Goal: Task Accomplishment & Management: Use online tool/utility

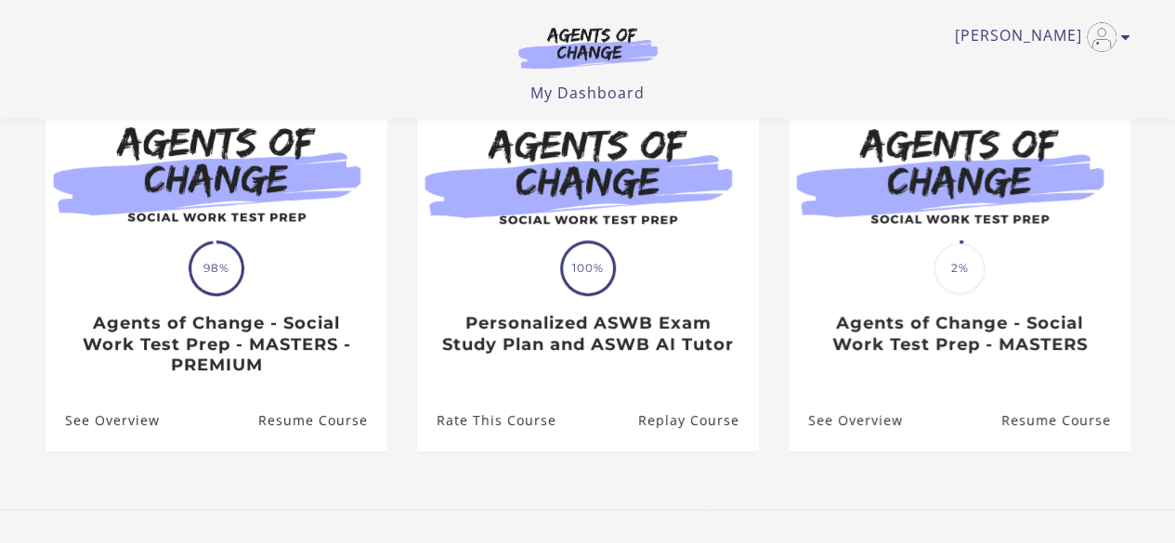
scroll to position [214, 0]
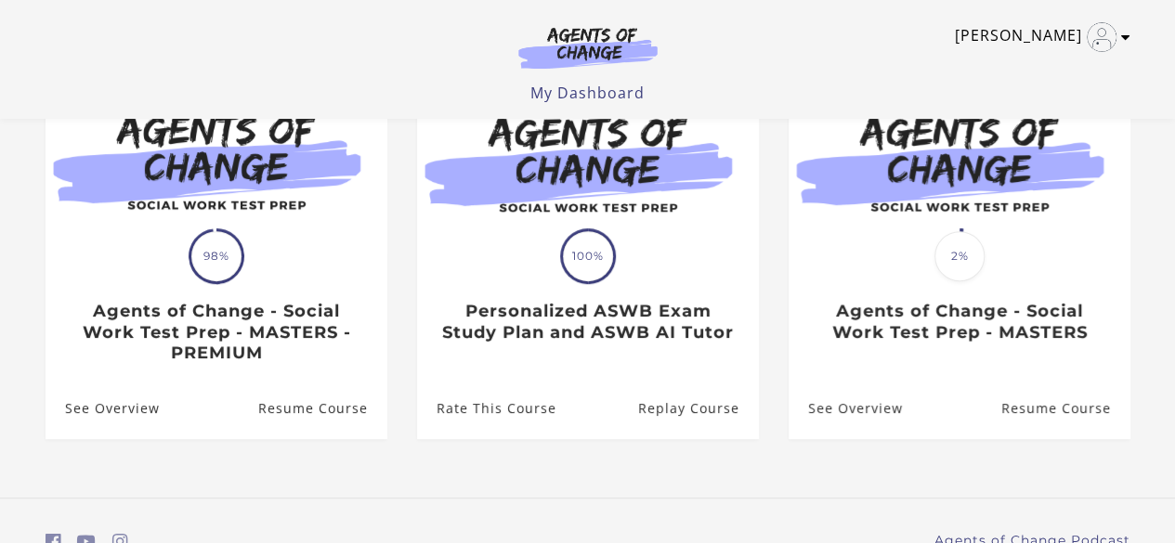
click at [1116, 33] on link "[PERSON_NAME]" at bounding box center [1038, 37] width 166 height 30
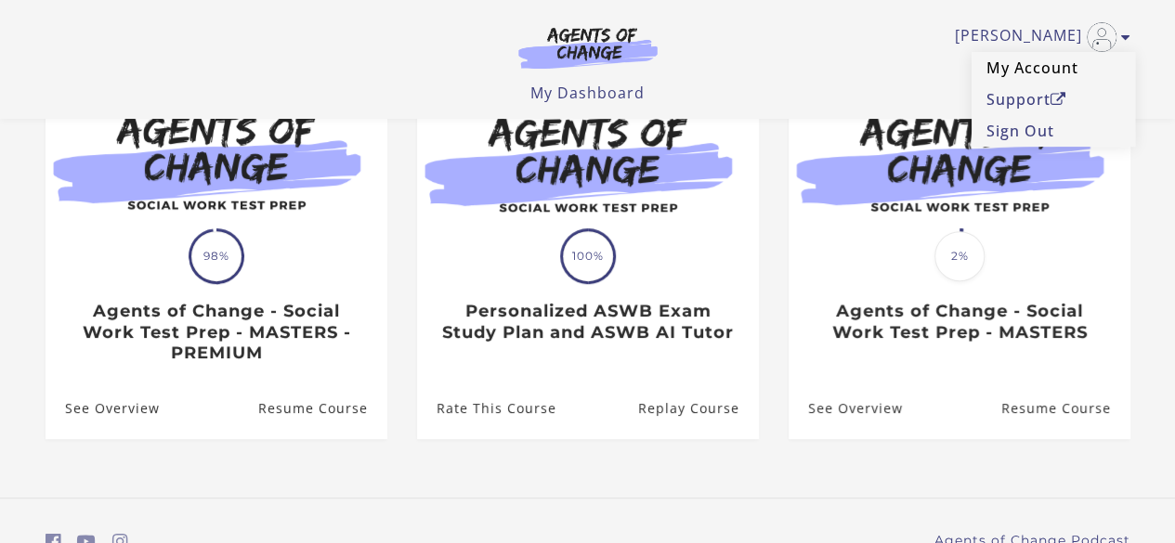
click at [1044, 59] on link "My Account" at bounding box center [1052, 68] width 163 height 32
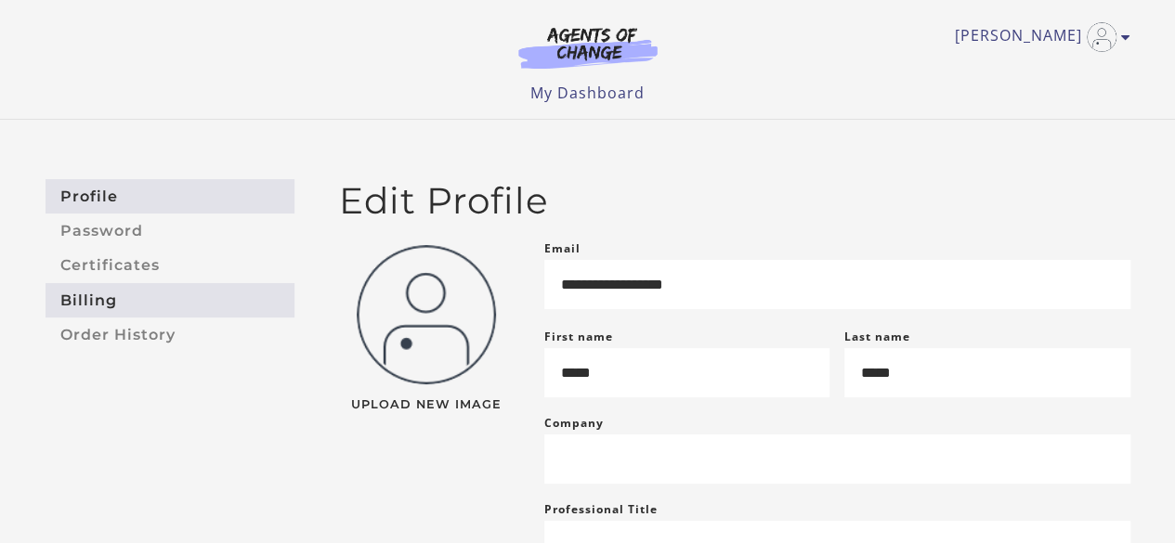
click at [141, 296] on link "Billing" at bounding box center [170, 300] width 249 height 34
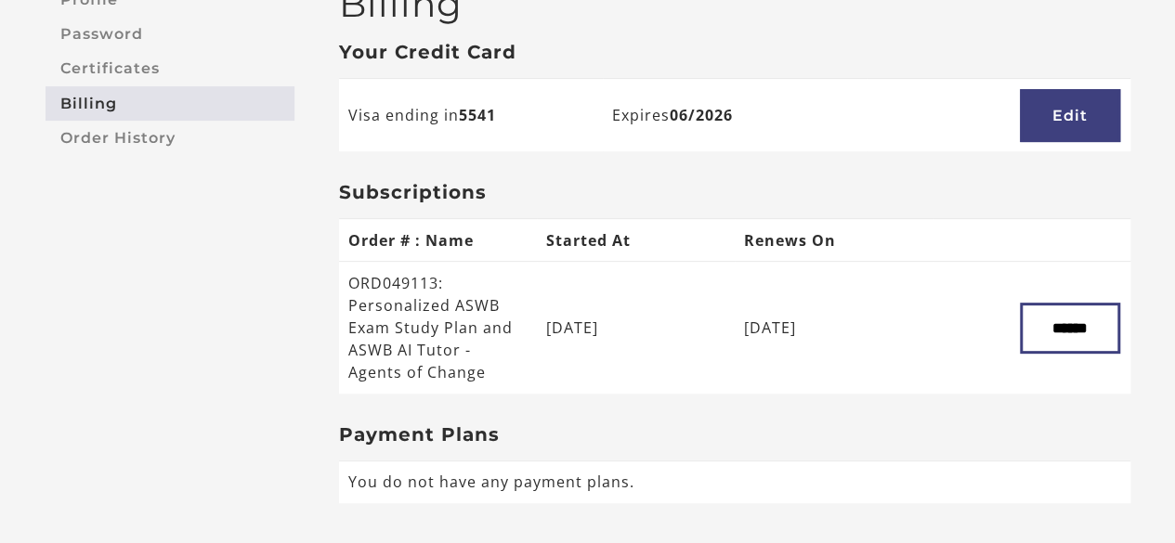
scroll to position [201, 0]
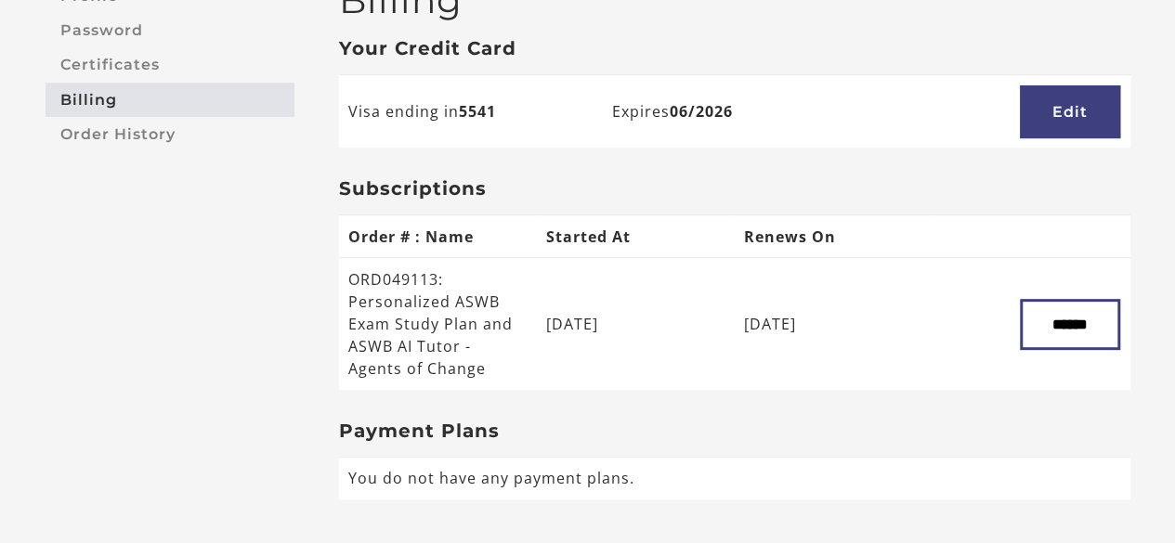
drag, startPoint x: 1185, startPoint y: 187, endPoint x: 1188, endPoint y: 298, distance: 111.5
click at [1174, 298] on html "Skip to main content [PERSON_NAME] My Account Support Sign Out Toggle menu Menu…" at bounding box center [587, 70] width 1175 height 543
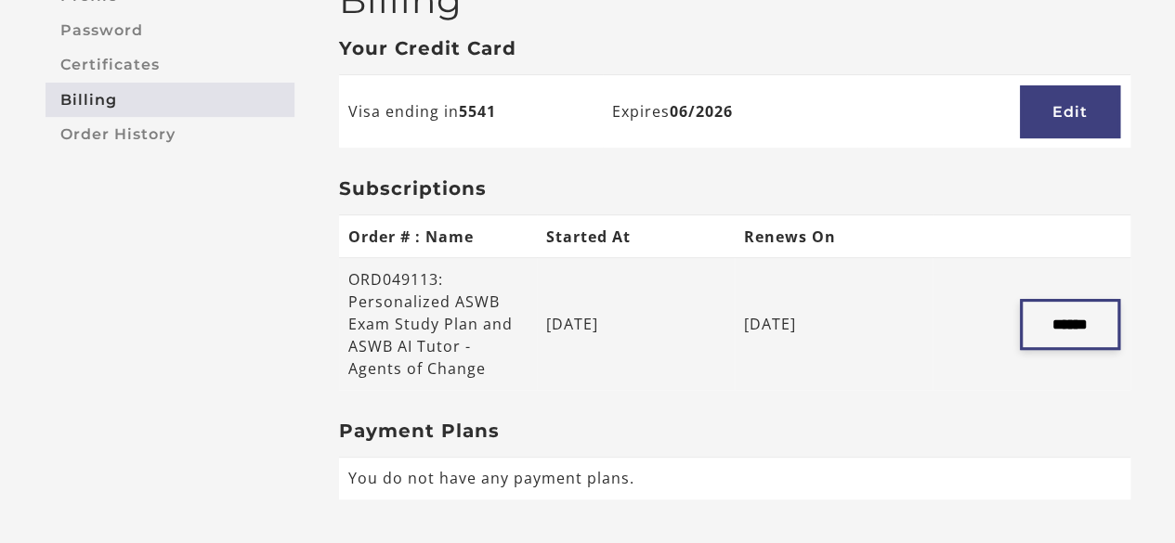
click at [1077, 322] on input "******" at bounding box center [1070, 324] width 100 height 51
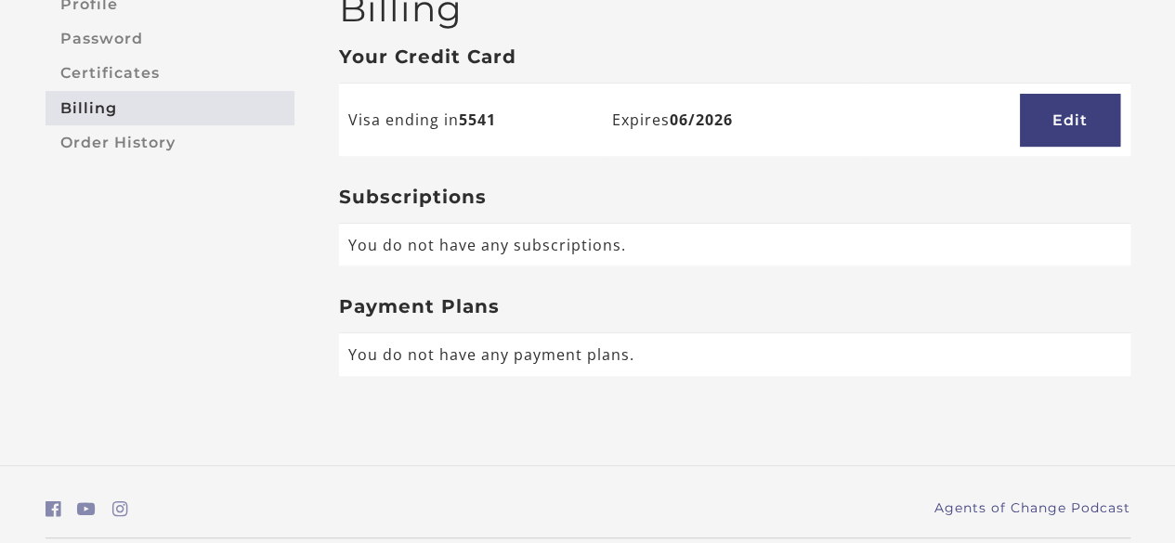
scroll to position [194, 0]
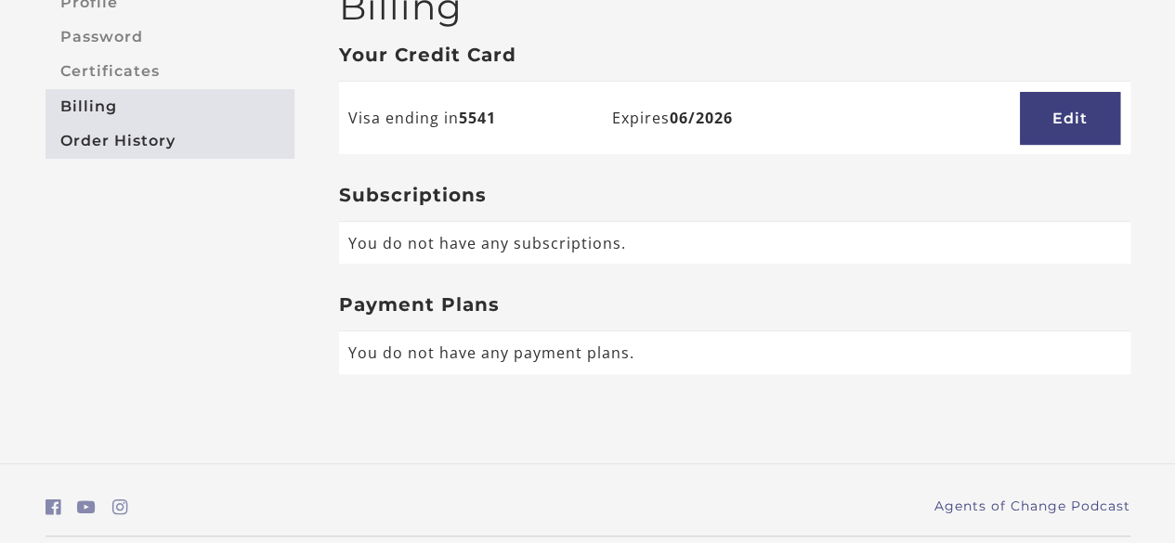
click at [135, 137] on link "Order History" at bounding box center [170, 141] width 249 height 34
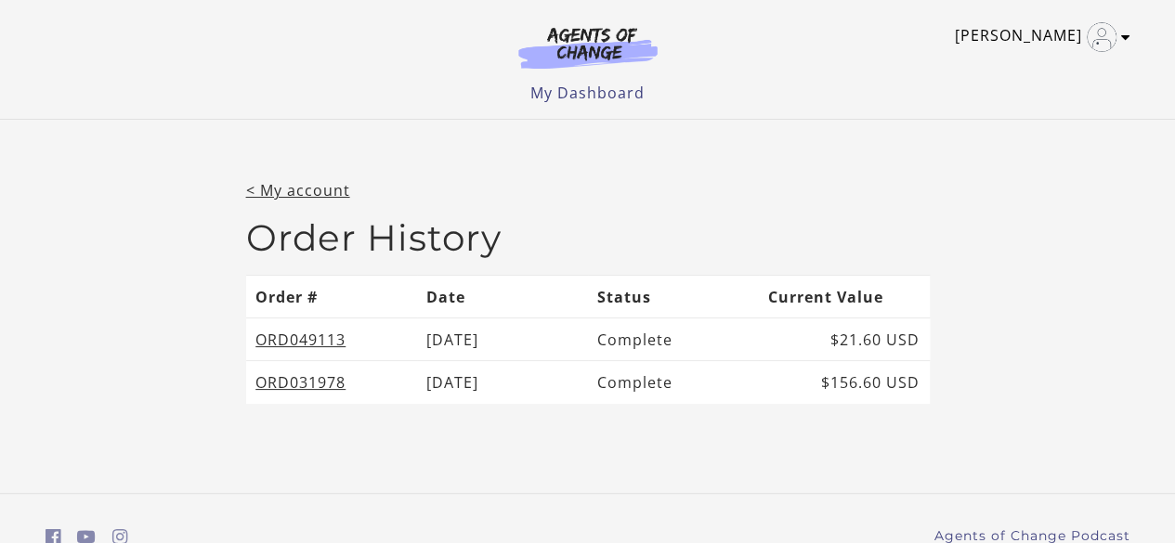
click at [1074, 40] on link "[PERSON_NAME]" at bounding box center [1038, 37] width 166 height 30
click at [1012, 65] on link "My Account" at bounding box center [1052, 68] width 163 height 32
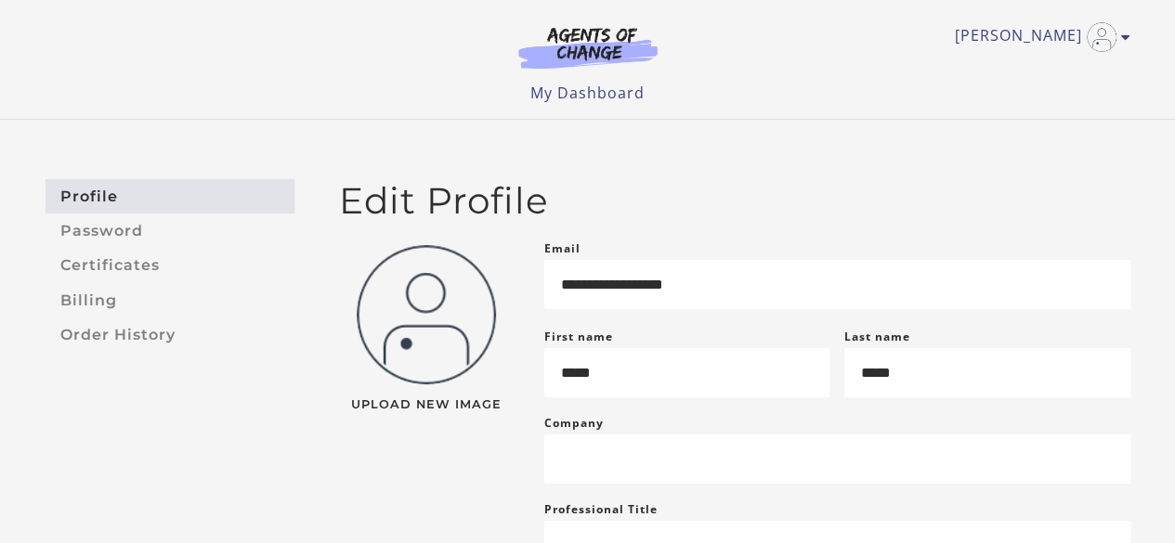
click at [525, 79] on div "[PERSON_NAME] My Account Support Sign Out Toggle menu Menu My Dashboard My Acco…" at bounding box center [588, 52] width 1085 height 104
click at [572, 94] on link "My Dashboard" at bounding box center [587, 93] width 114 height 20
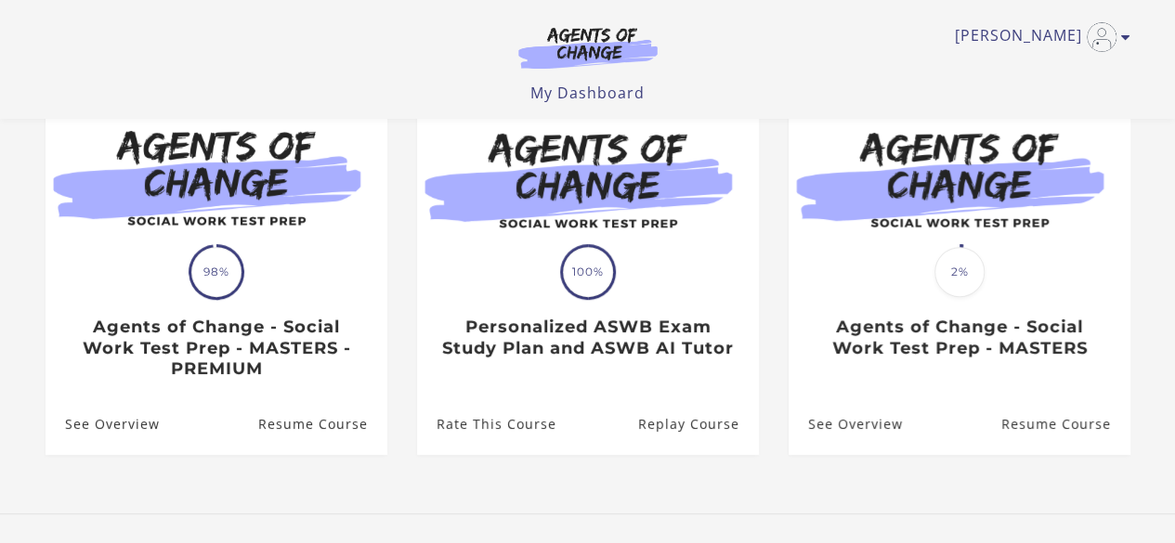
scroll to position [209, 0]
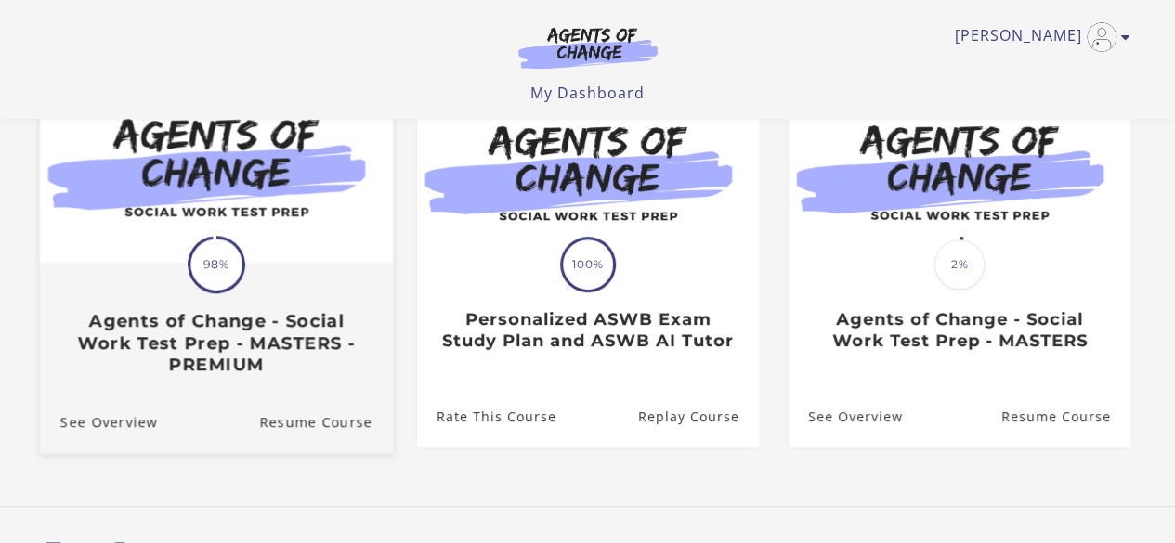
click at [206, 340] on h3 "Agents of Change - Social Work Test Prep - MASTERS - PREMIUM" at bounding box center [215, 342] width 312 height 65
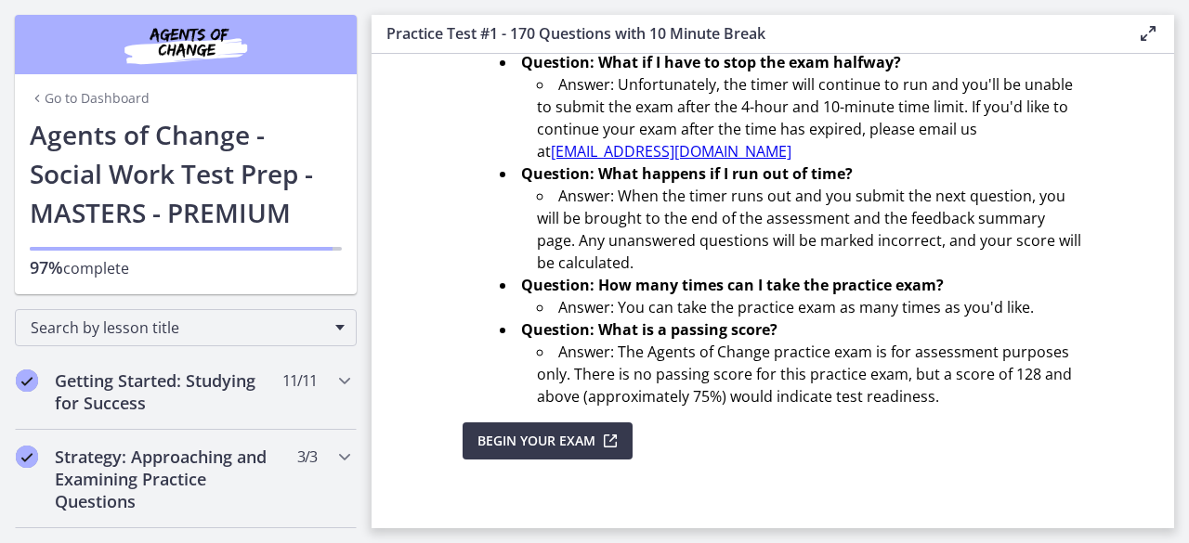
scroll to position [774, 0]
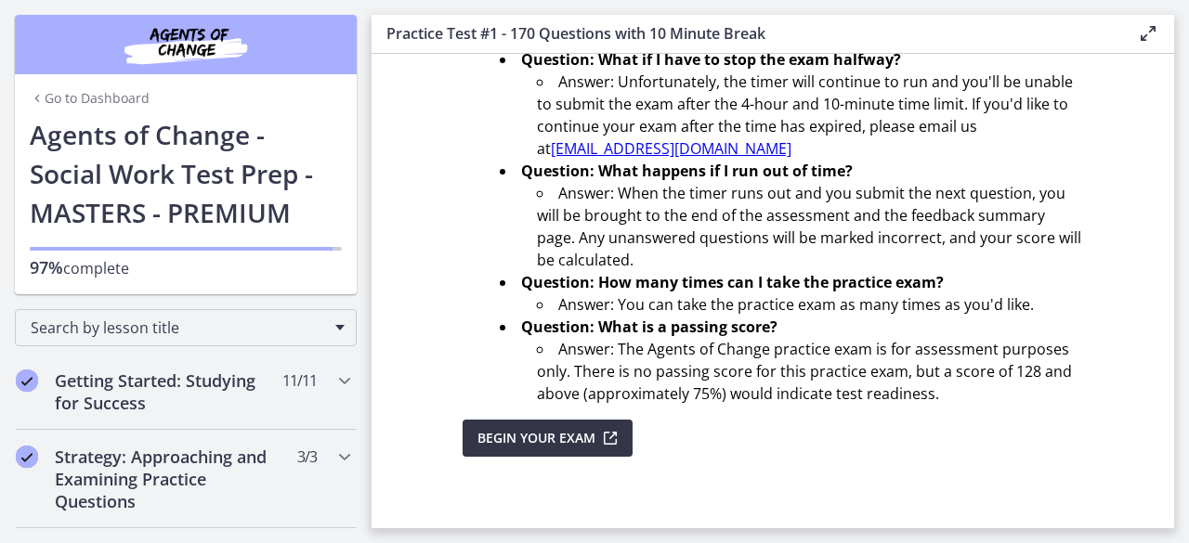
click at [556, 443] on span "Begin Your Exam" at bounding box center [536, 438] width 118 height 22
